Goal: Understand process/instructions: Learn how to perform a task or action

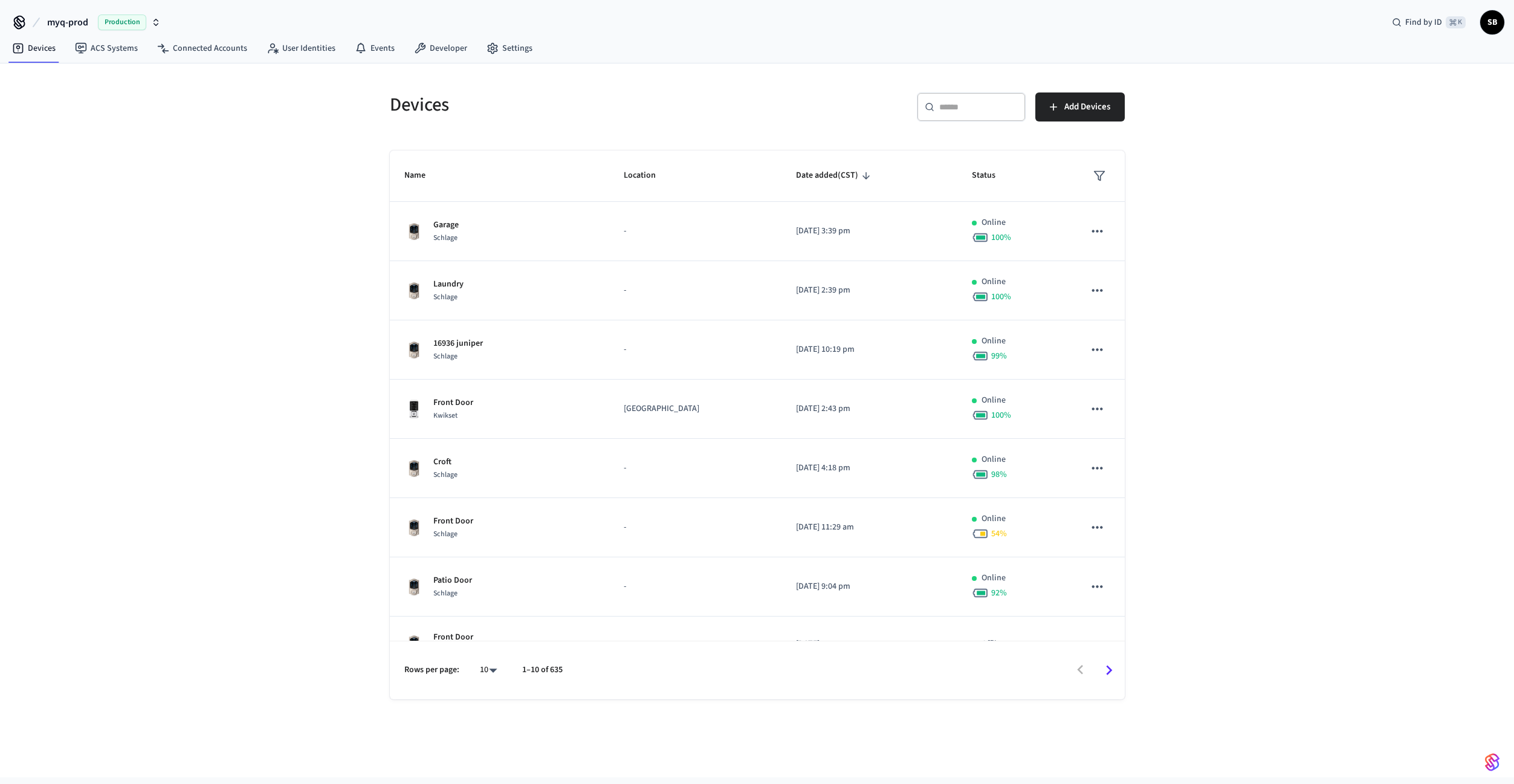
click at [85, 23] on span "myq-prod" at bounding box center [67, 22] width 41 height 15
click at [54, 146] on span "myq-prod-main" at bounding box center [43, 146] width 57 height 12
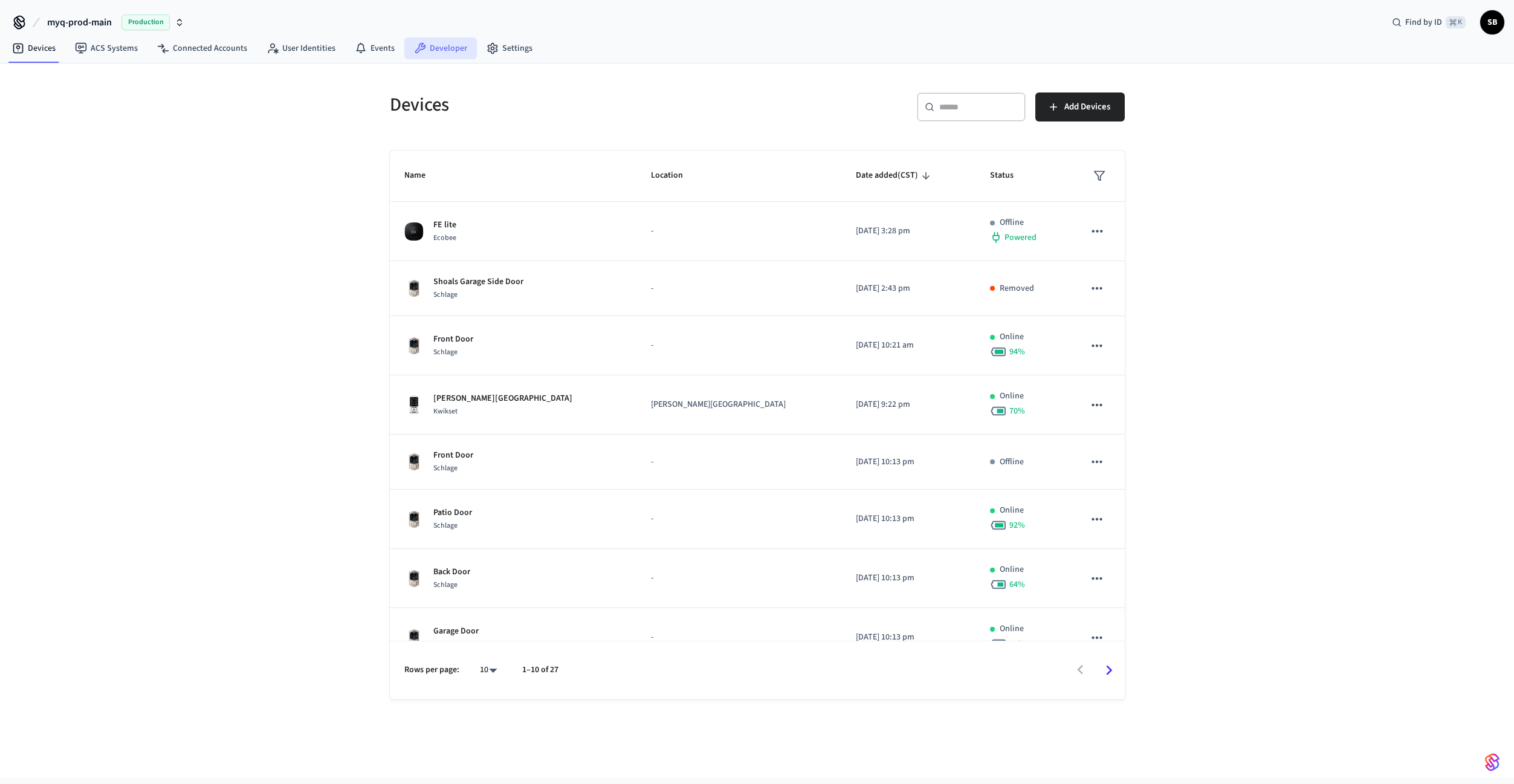
click at [440, 50] on link "Developer" at bounding box center [440, 49] width 73 height 22
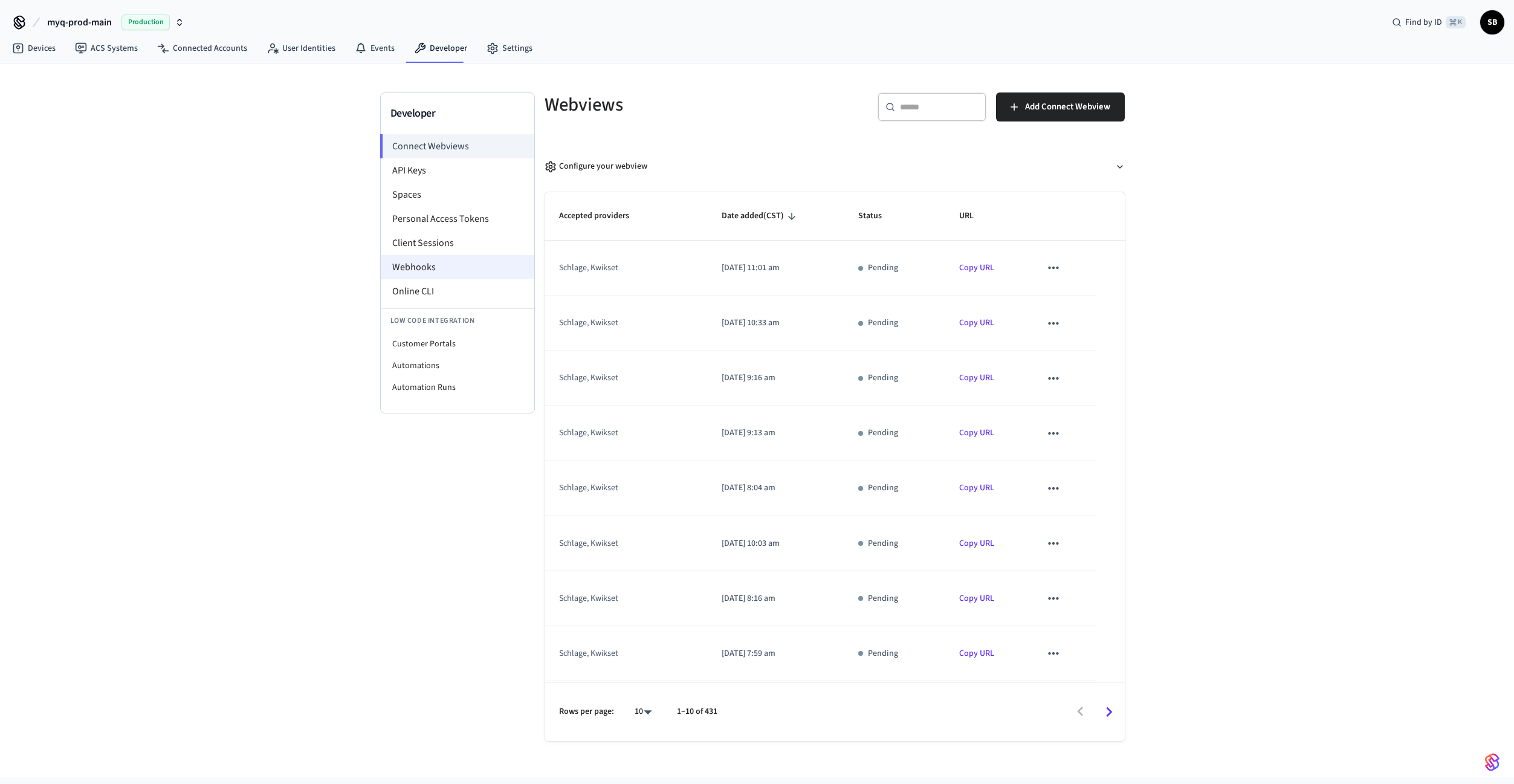
click at [421, 267] on li "Webhooks" at bounding box center [457, 267] width 154 height 24
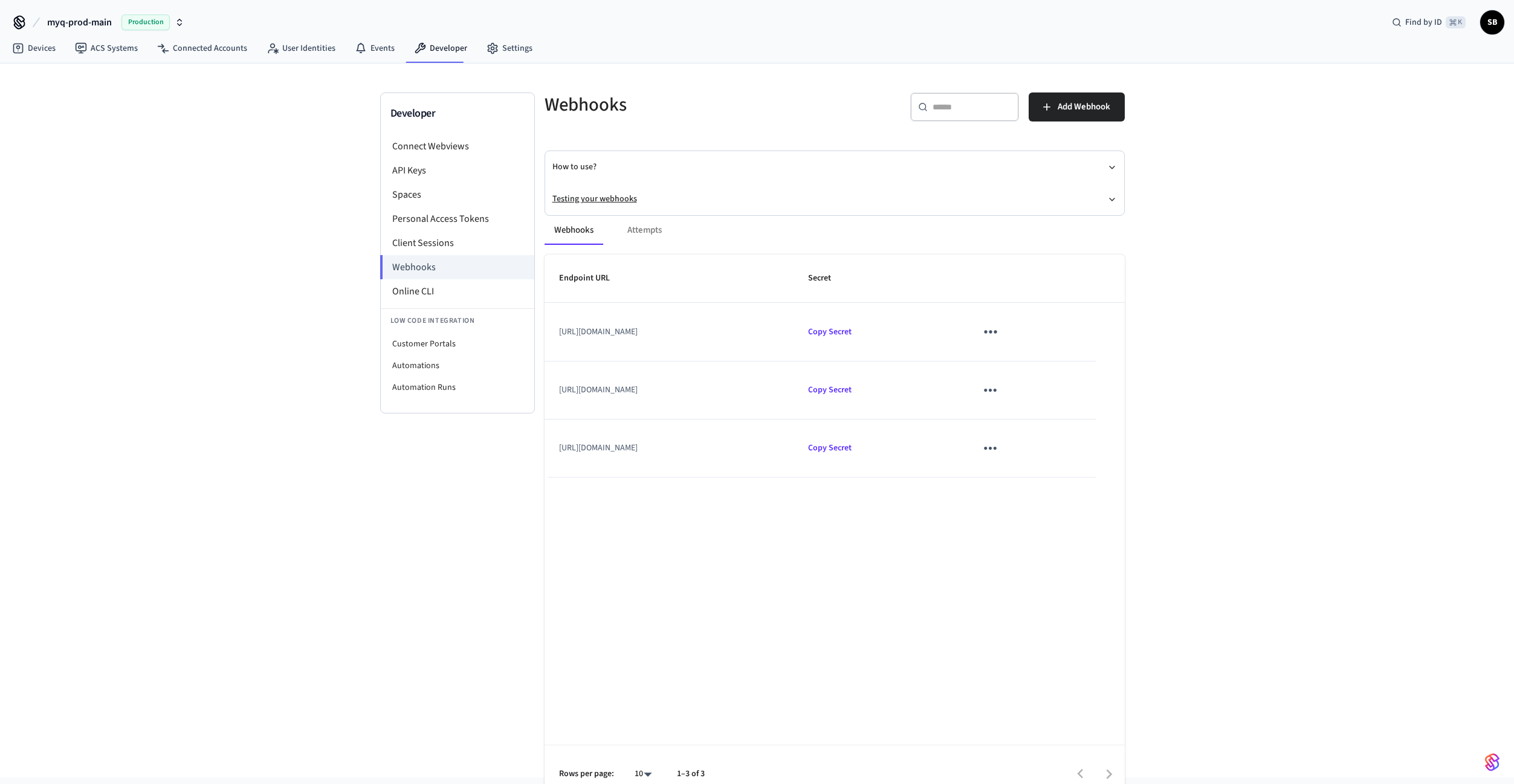
click at [575, 198] on button "Testing your webhooks" at bounding box center [835, 199] width 565 height 32
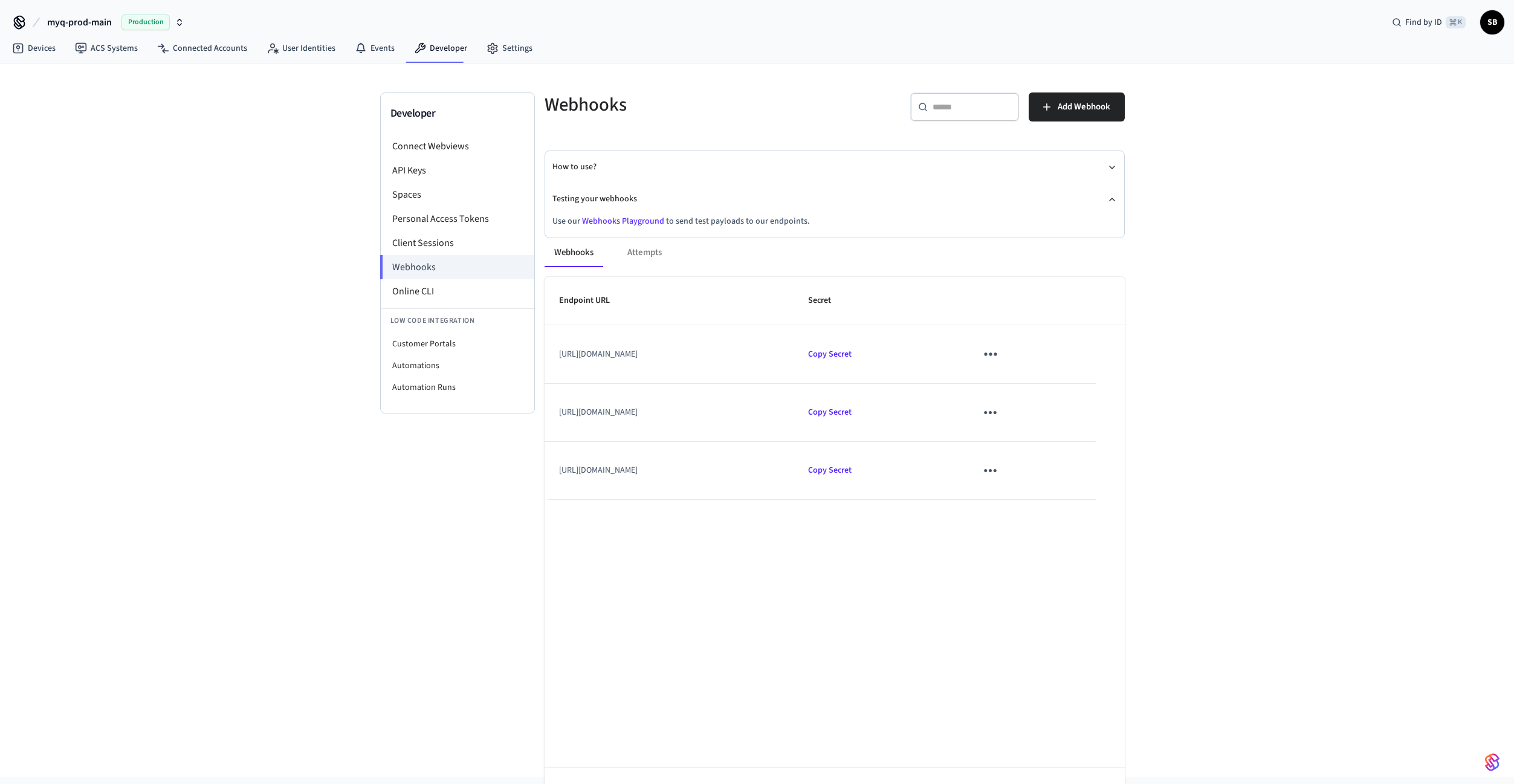
click at [621, 219] on link "Webhooks Playground" at bounding box center [623, 221] width 82 height 12
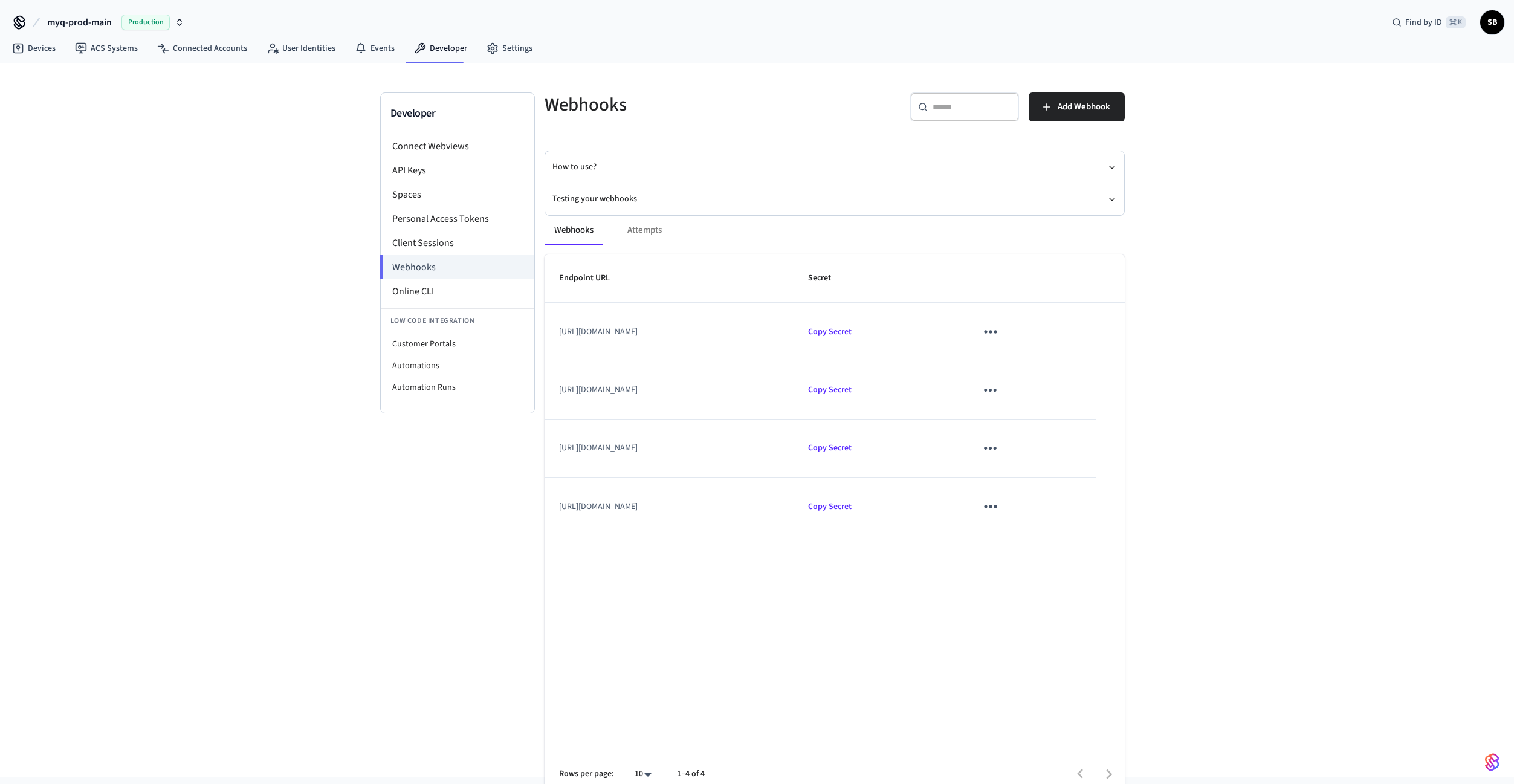
click at [851, 334] on span "Copy Secret" at bounding box center [829, 332] width 43 height 12
click at [794, 340] on td "[URL][DOMAIN_NAME]" at bounding box center [669, 332] width 250 height 58
click at [851, 332] on span "Copy Secret" at bounding box center [829, 332] width 43 height 12
